Goal: Check status: Check status

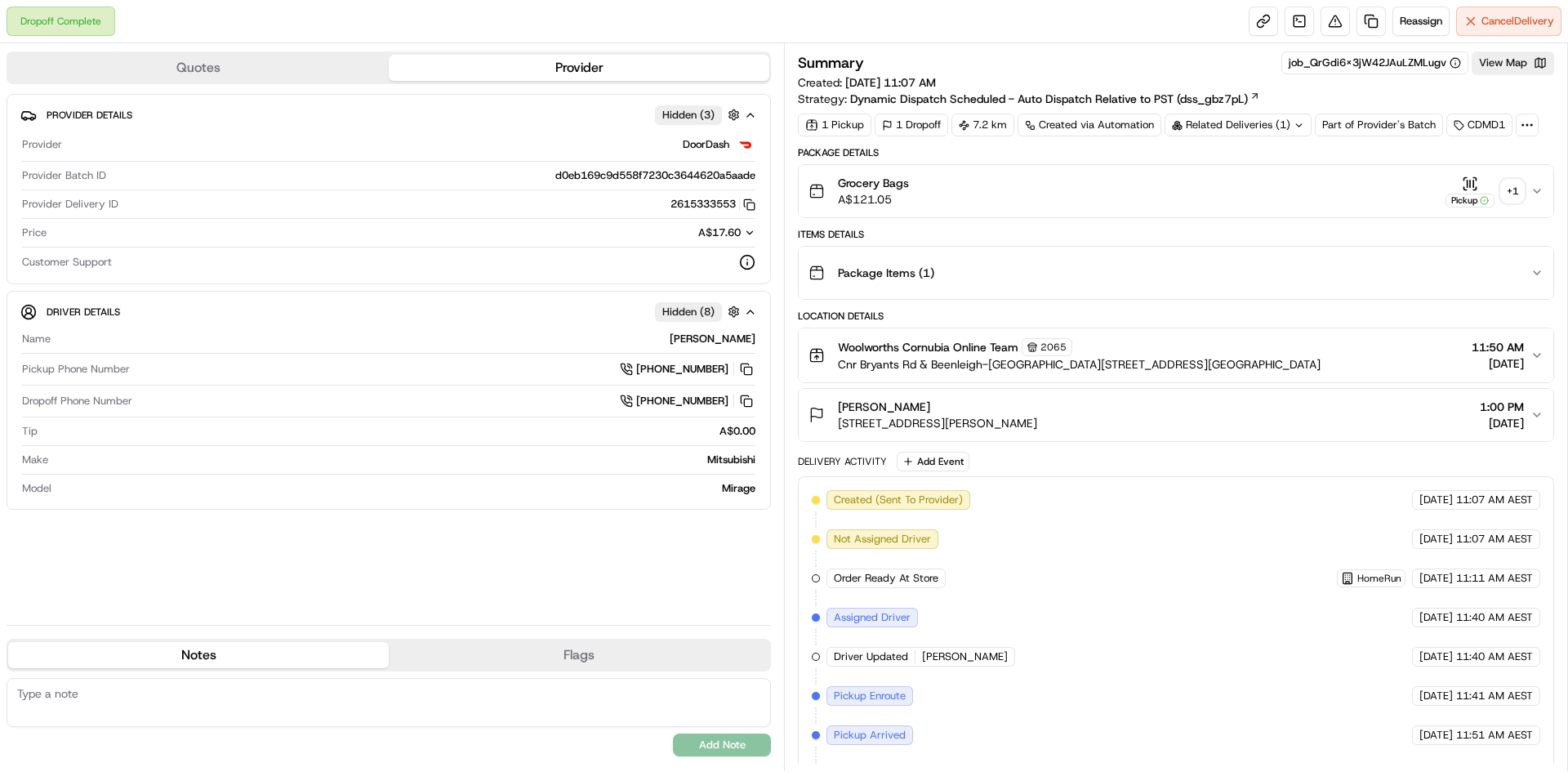
click at [1512, 183] on div "+ 1" at bounding box center [1512, 191] width 23 height 23
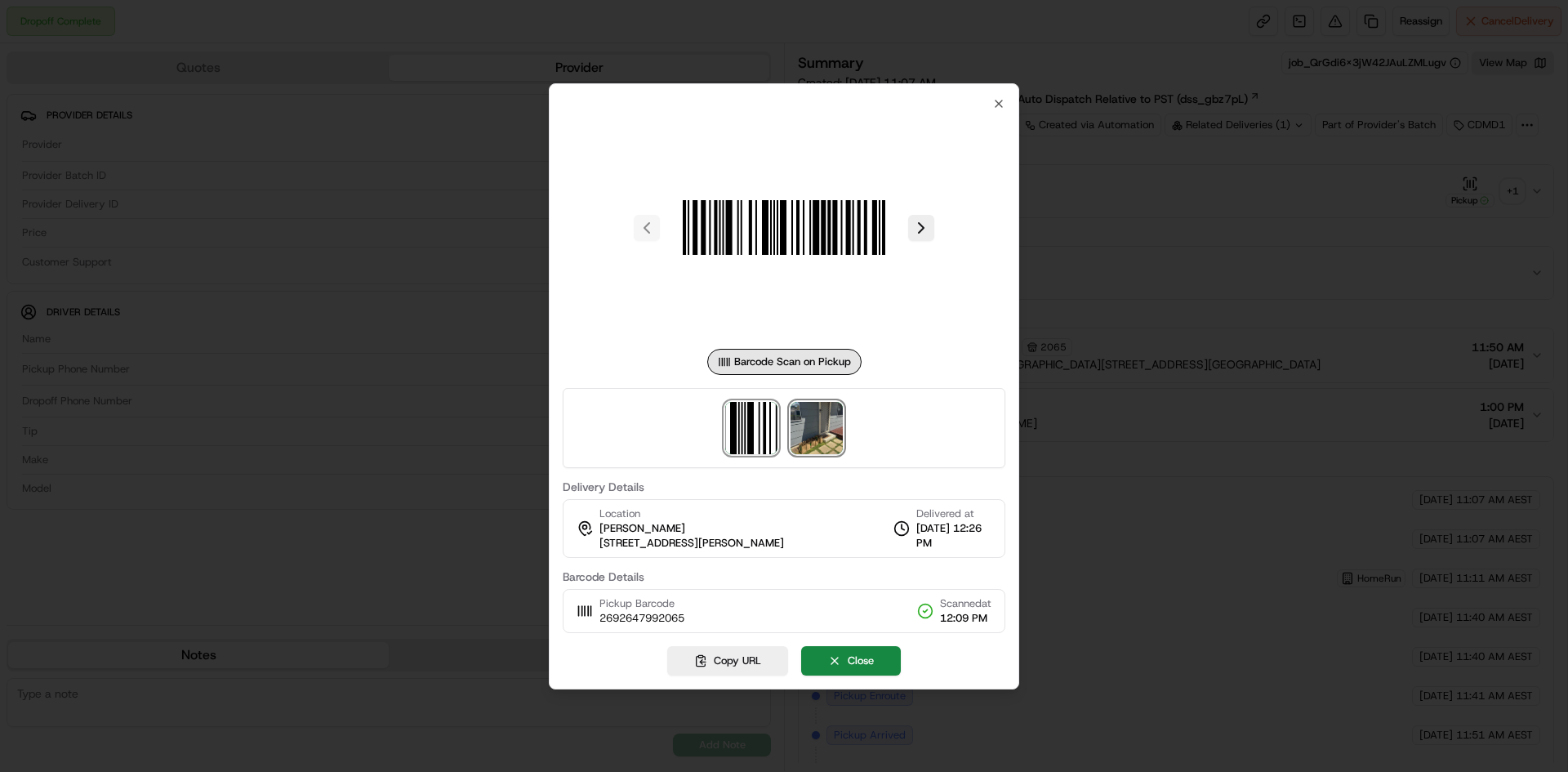
click at [816, 424] on img at bounding box center [816, 427] width 52 height 52
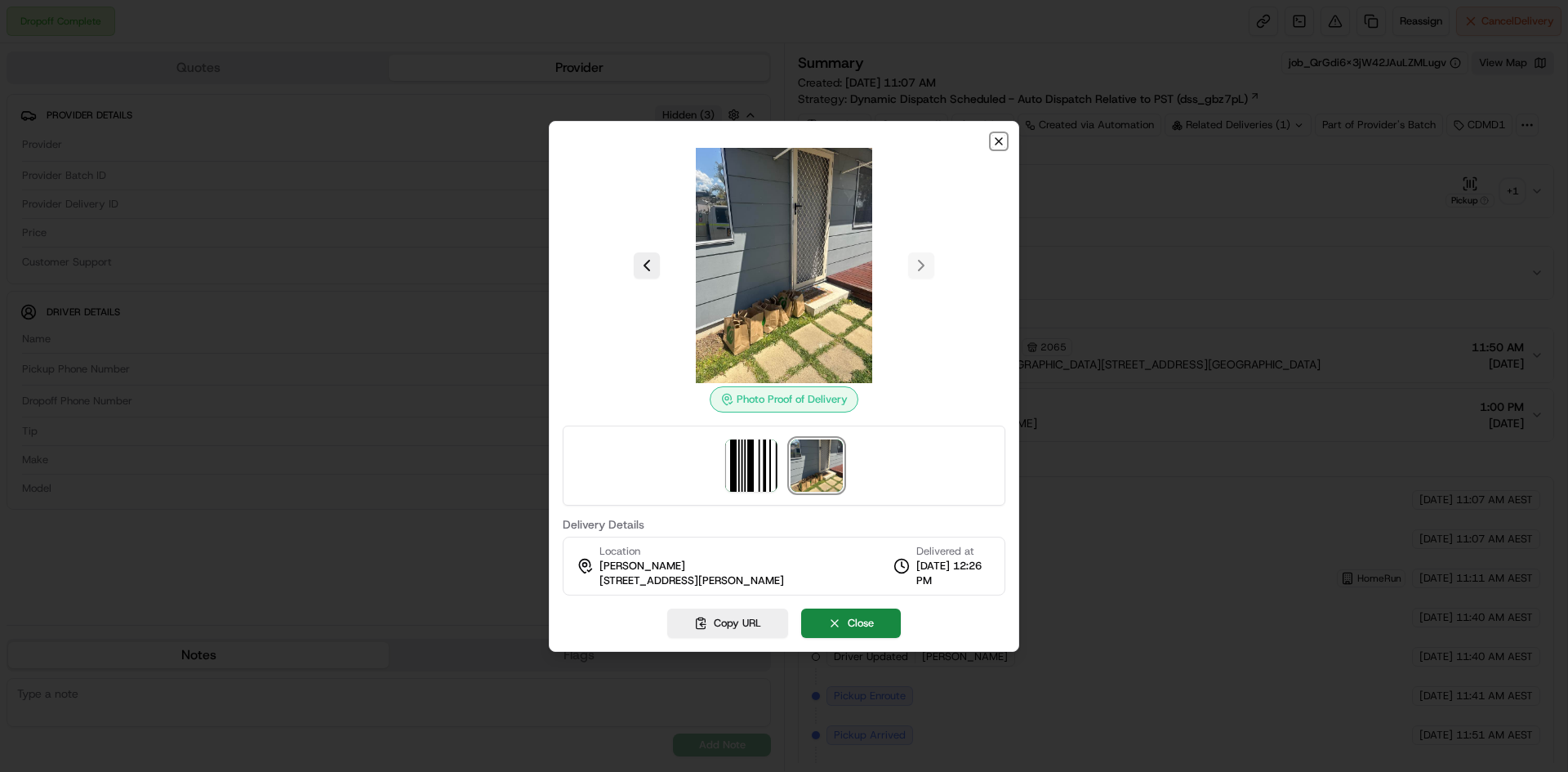
click at [999, 144] on icon "button" at bounding box center [999, 141] width 13 height 13
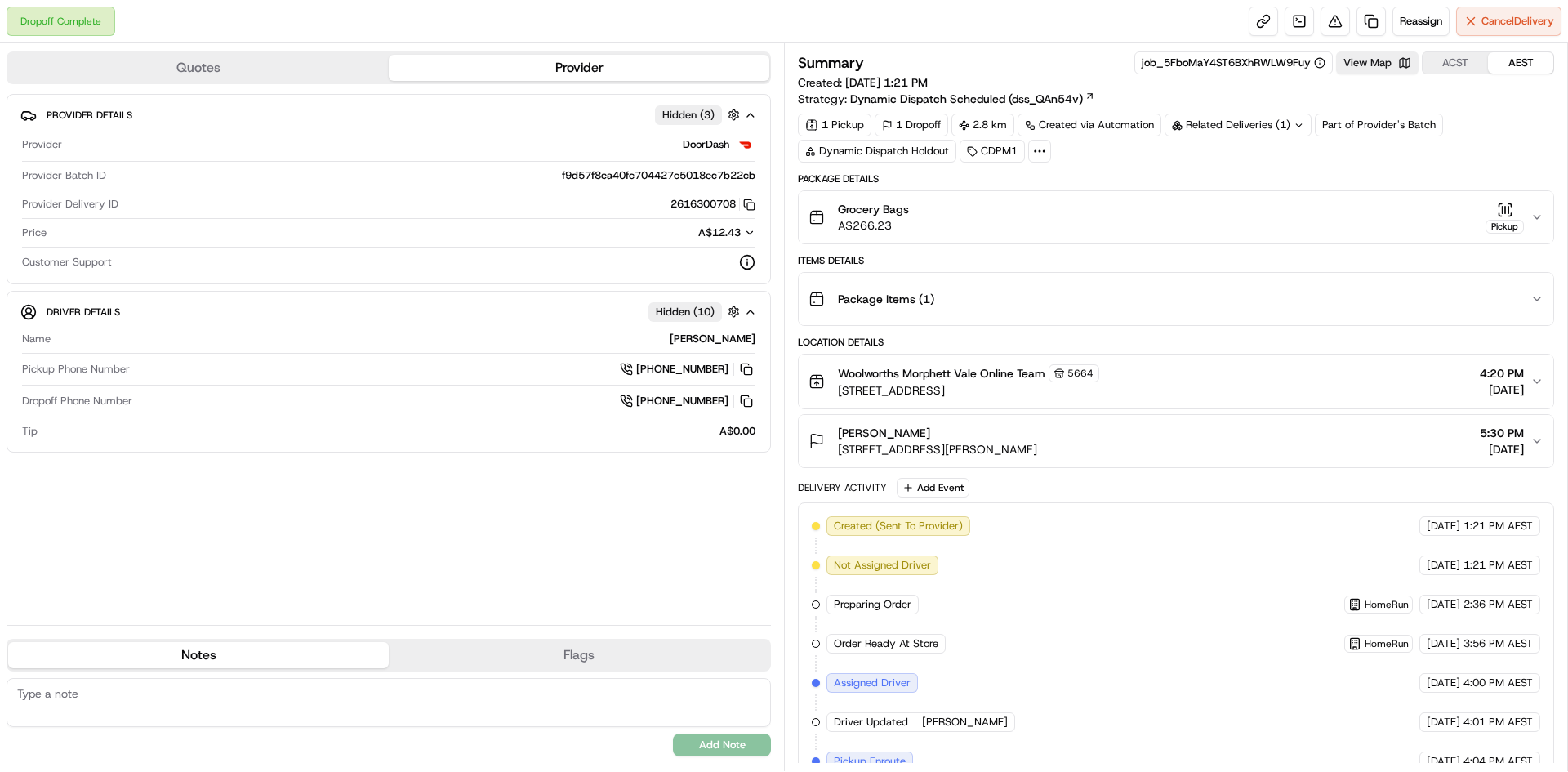
click at [1509, 208] on icon "button" at bounding box center [1509, 209] width 0 height 7
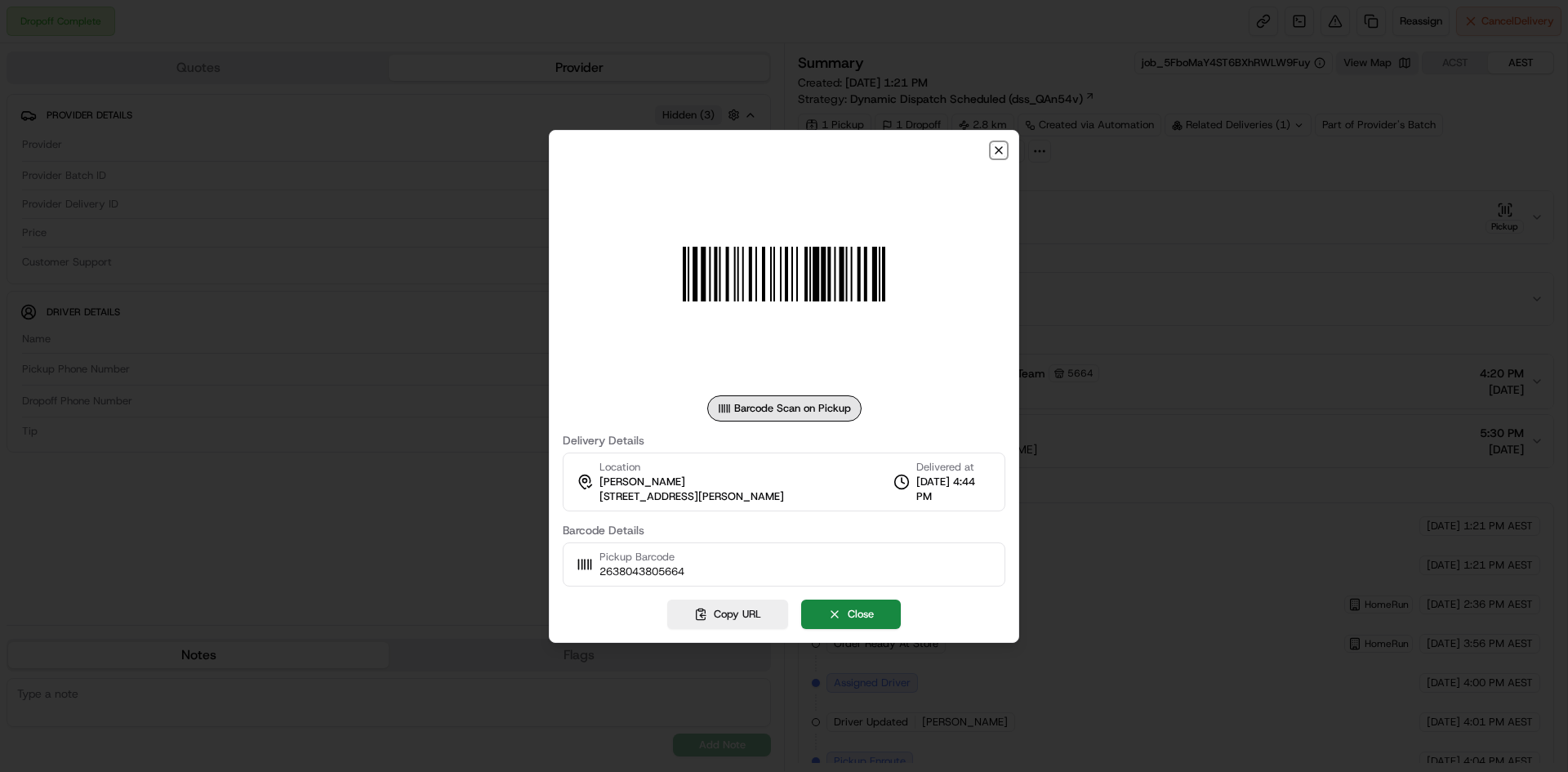
click at [1002, 153] on icon "button" at bounding box center [999, 150] width 7 height 7
